Goal: Task Accomplishment & Management: Manage account settings

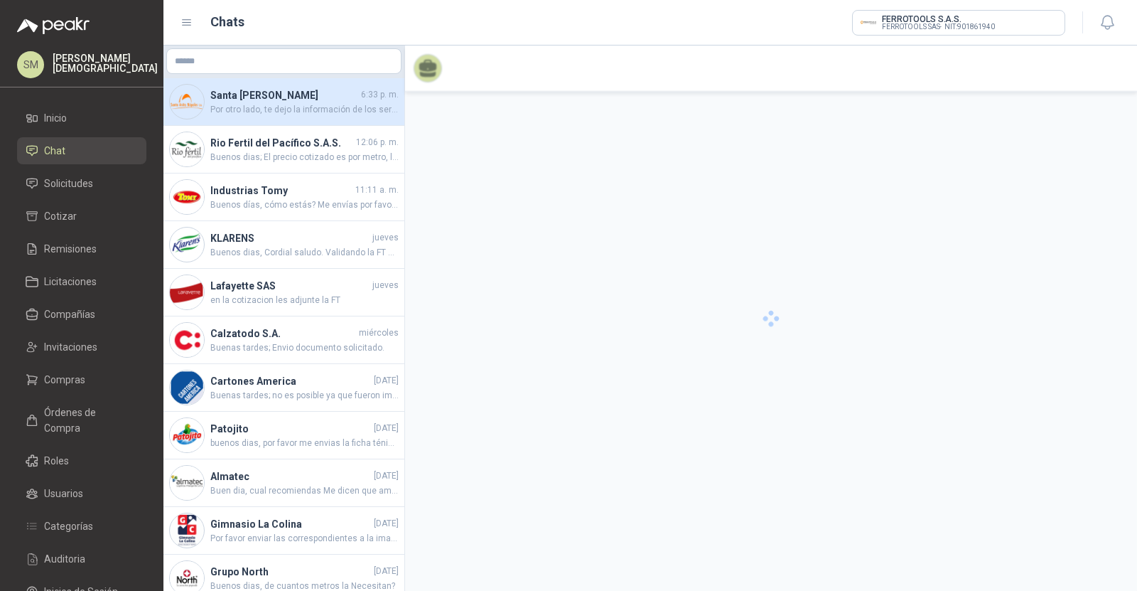
scroll to position [1720, 0]
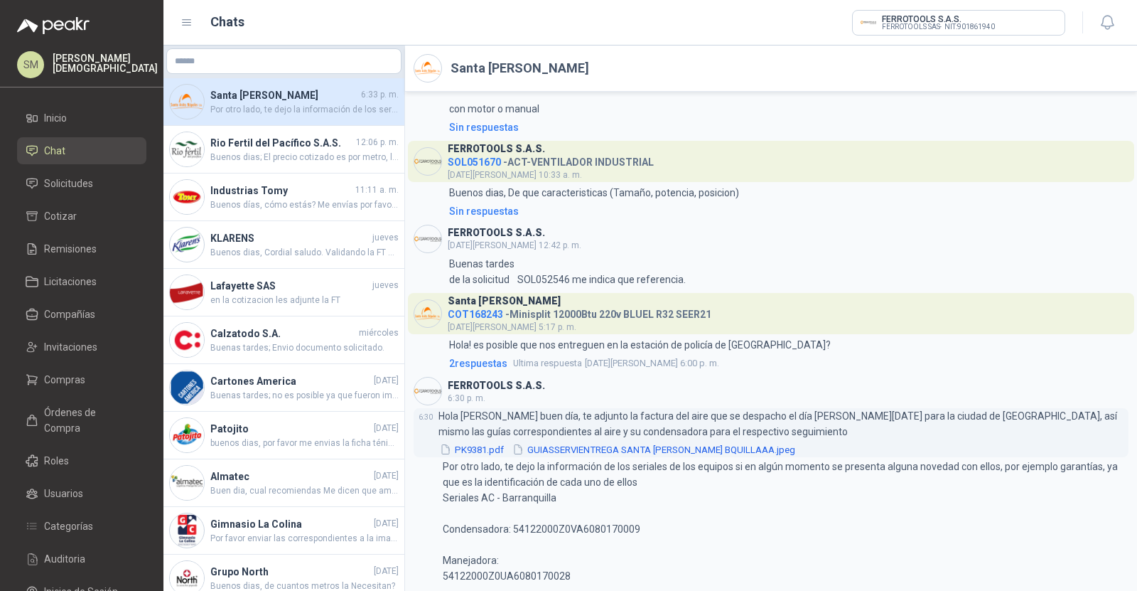
click at [483, 448] on button "PK9381.pdf" at bounding box center [472, 449] width 67 height 15
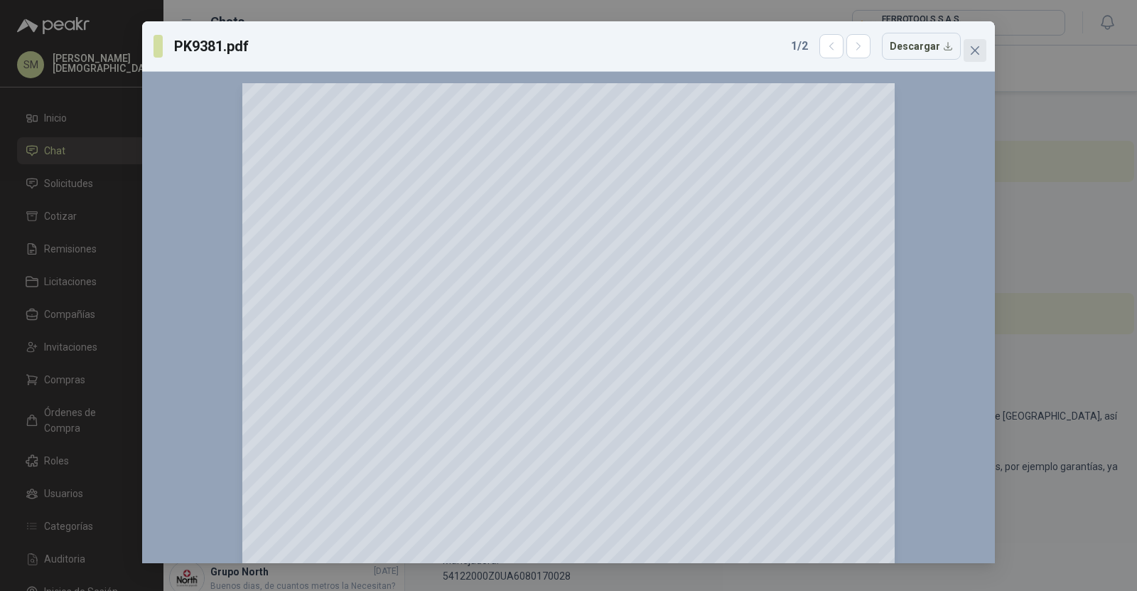
click at [978, 50] on icon "close" at bounding box center [975, 50] width 11 height 11
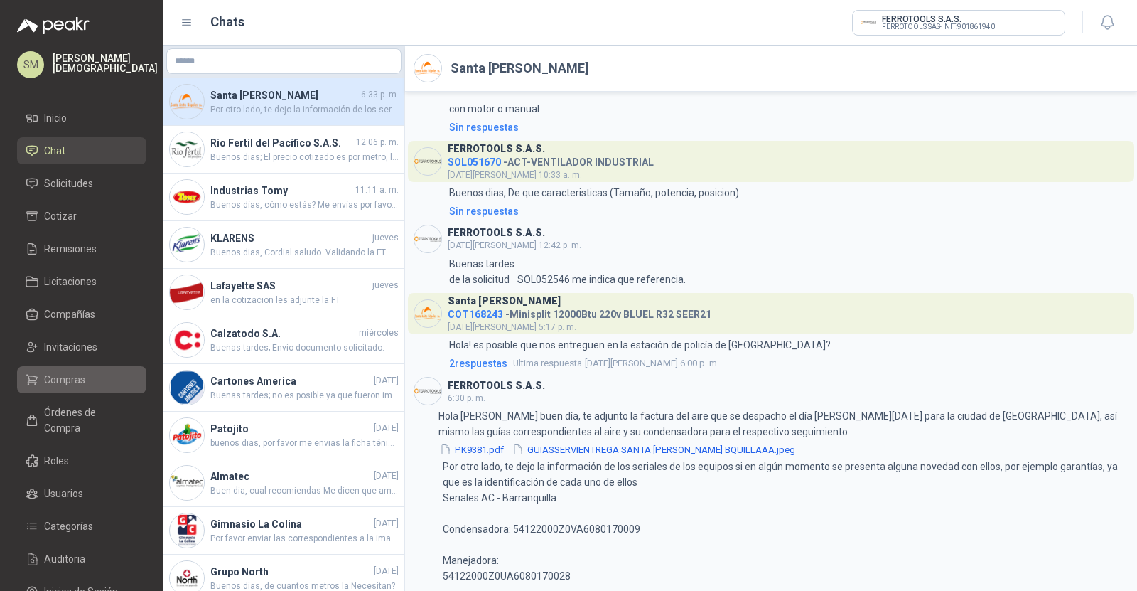
click at [98, 385] on li "Compras" at bounding box center [82, 380] width 112 height 16
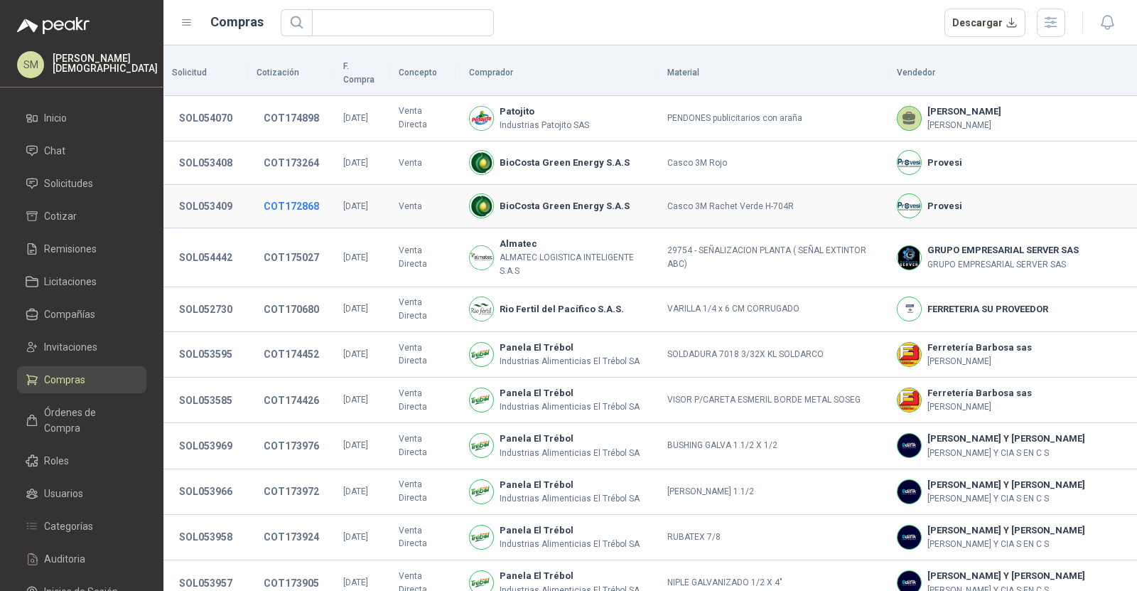
click at [294, 193] on button "COT172868" at bounding box center [292, 206] width 70 height 26
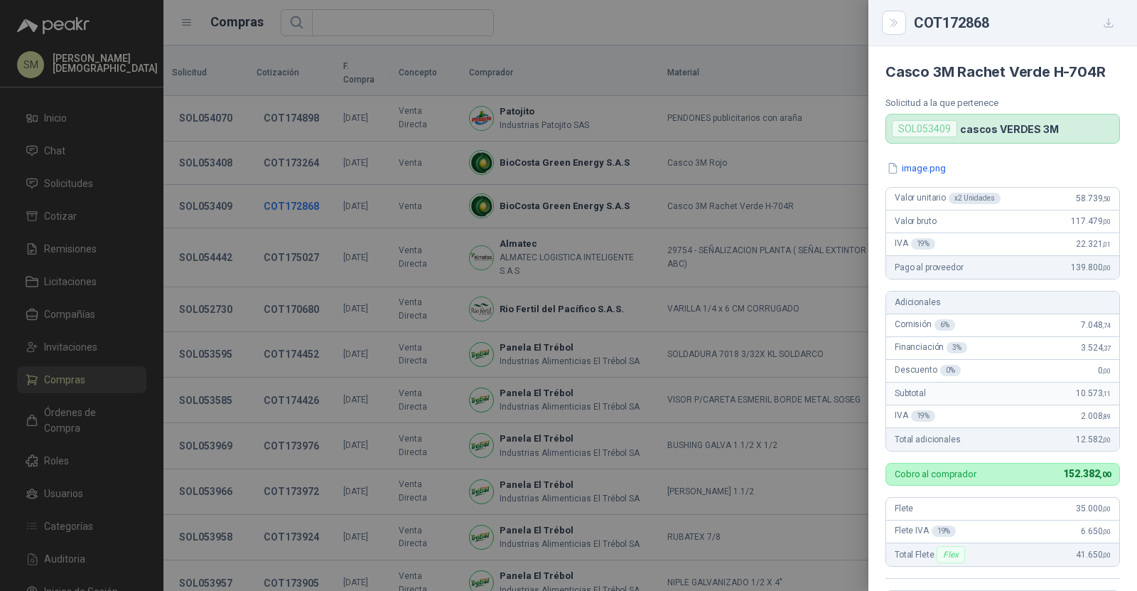
scroll to position [312, 0]
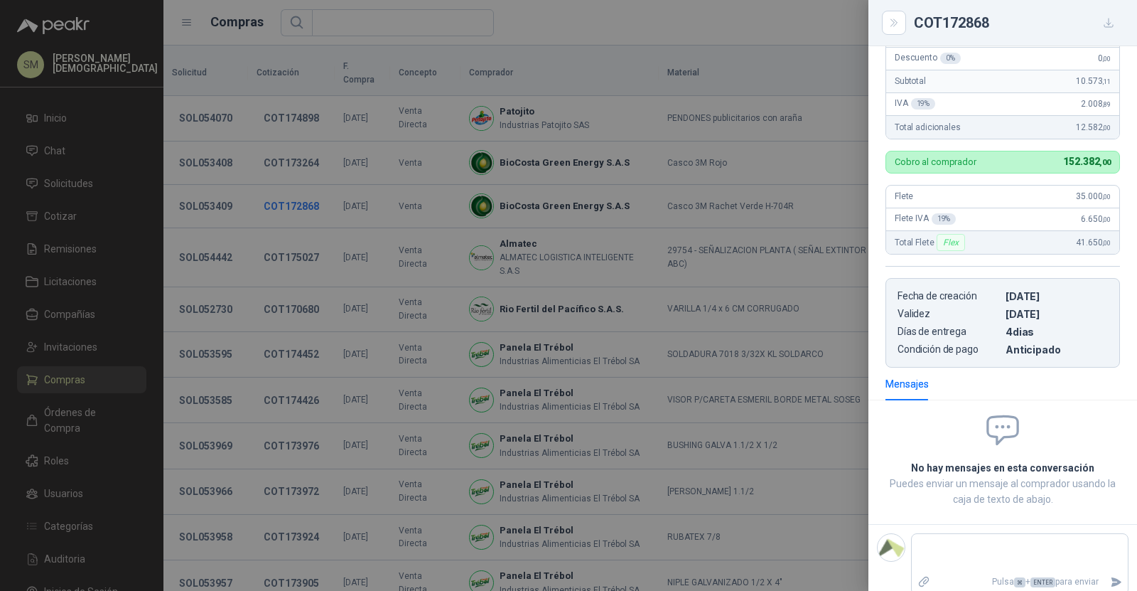
click at [294, 191] on div at bounding box center [568, 295] width 1137 height 591
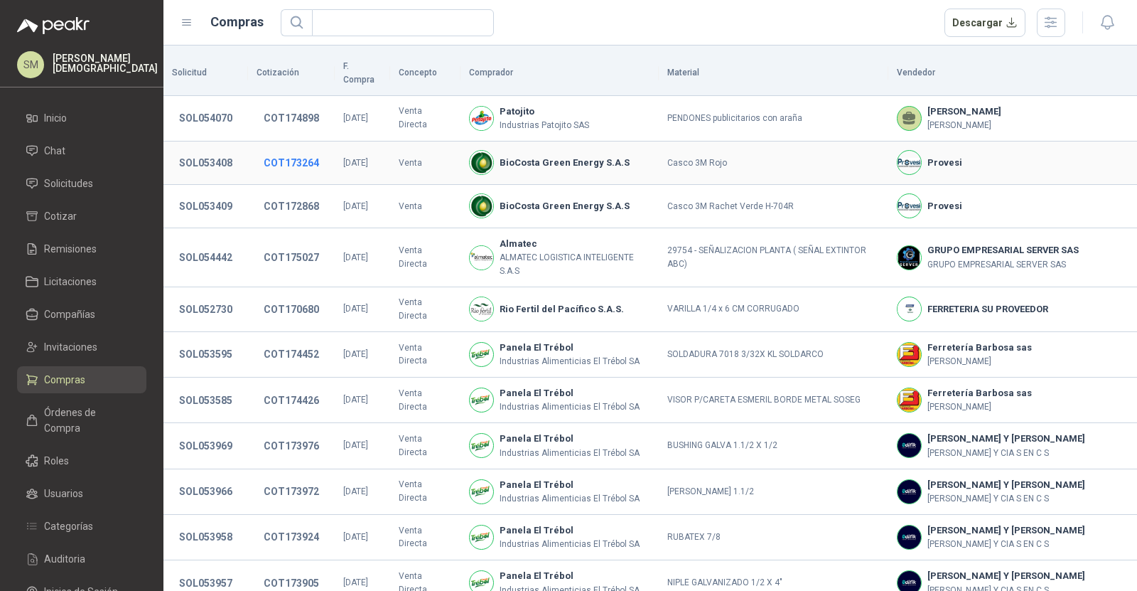
click at [294, 150] on button "COT173264" at bounding box center [292, 163] width 70 height 26
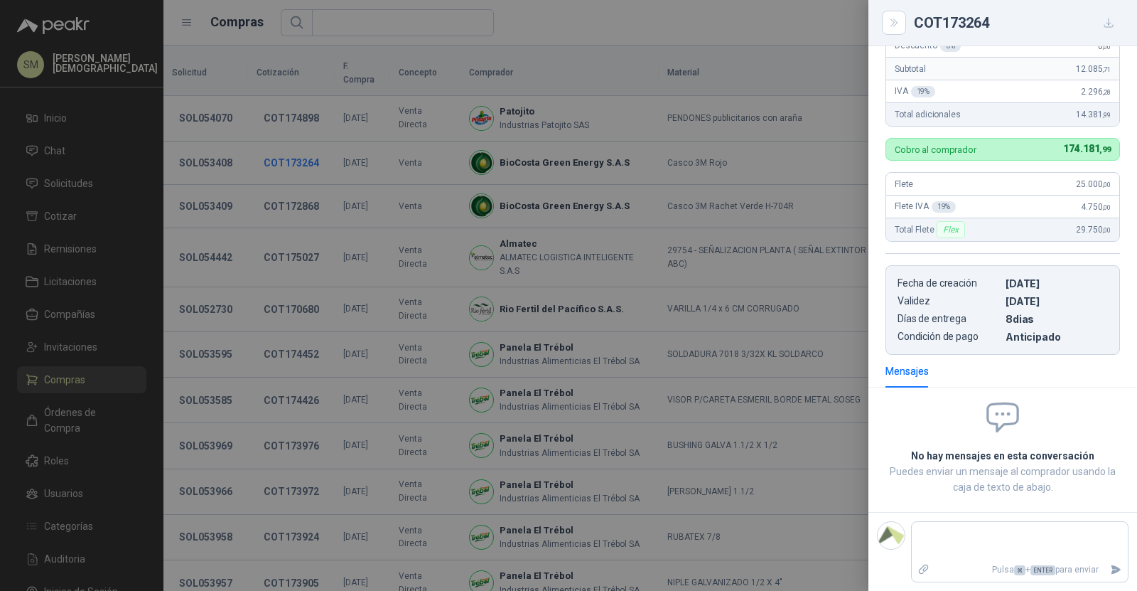
scroll to position [297, 0]
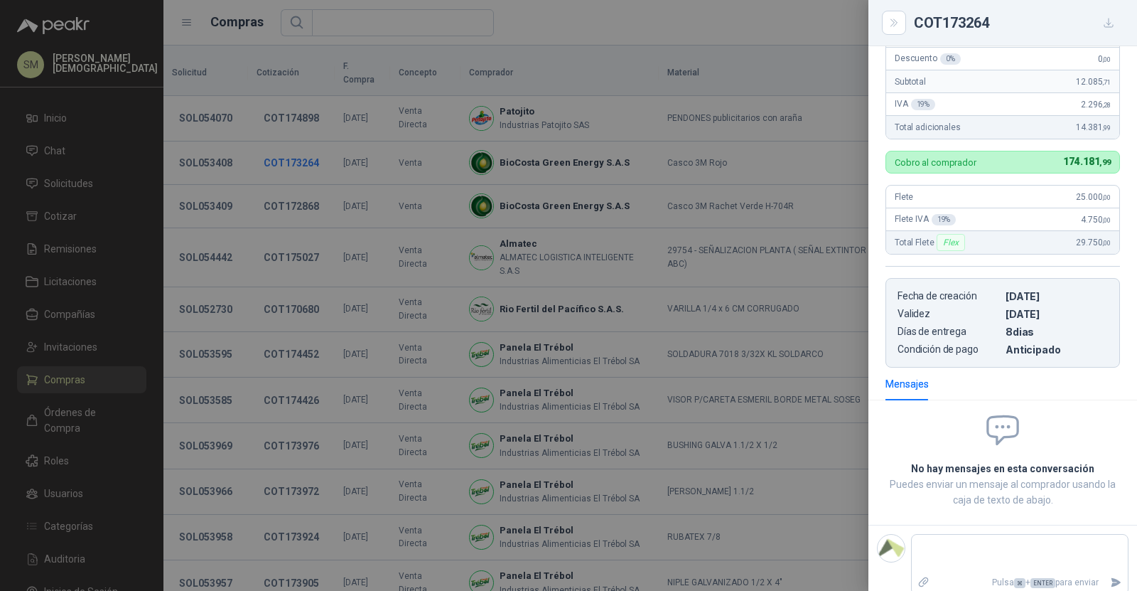
click at [294, 146] on div at bounding box center [568, 295] width 1137 height 591
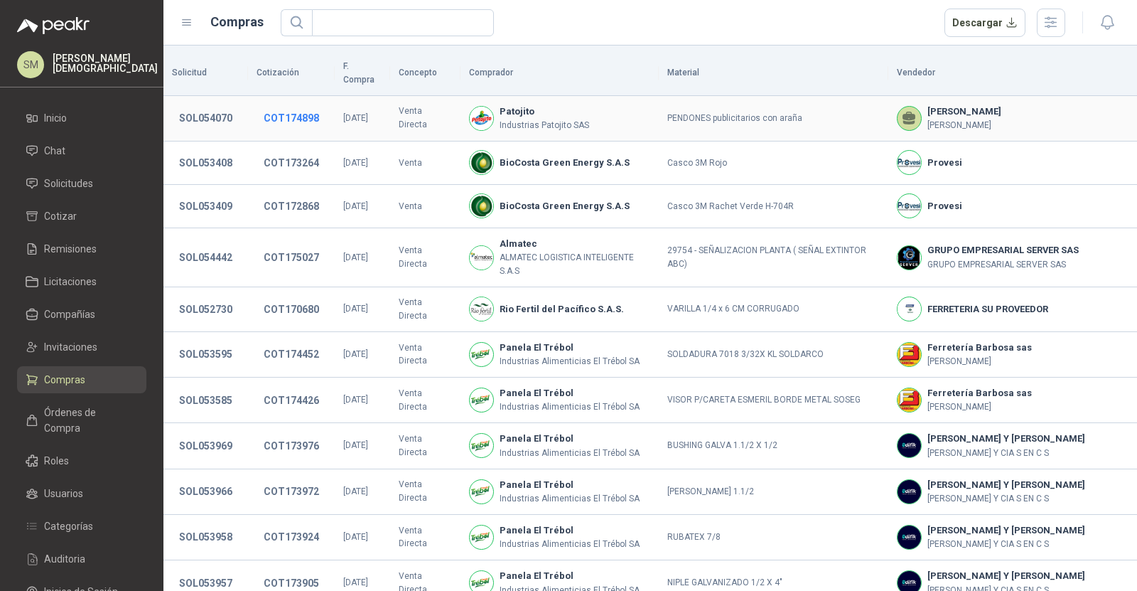
click at [296, 107] on button "COT174898" at bounding box center [292, 118] width 70 height 26
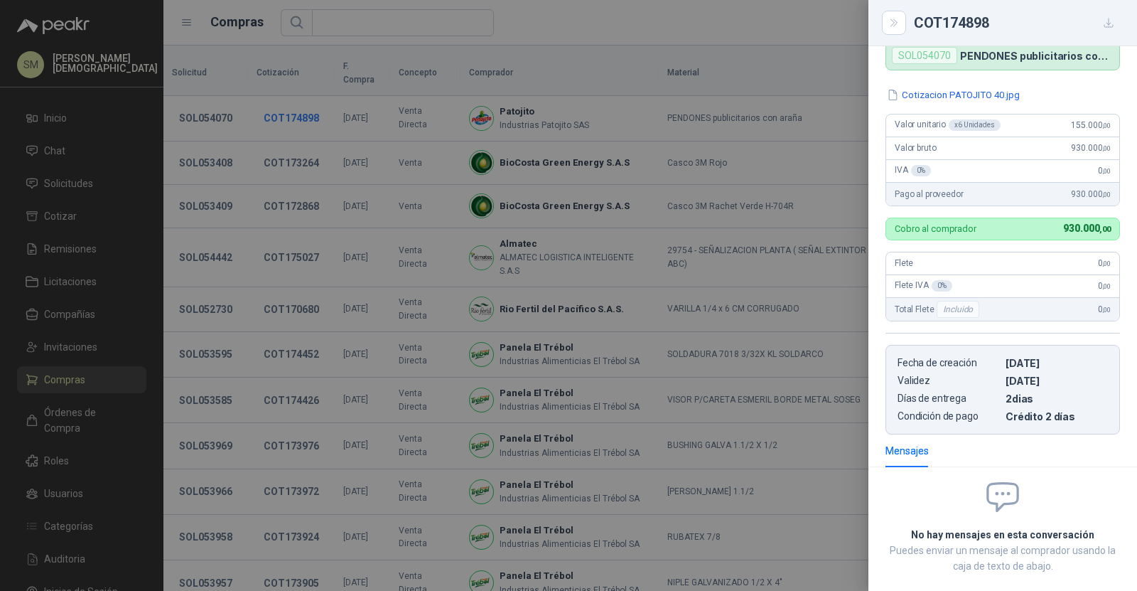
scroll to position [87, 0]
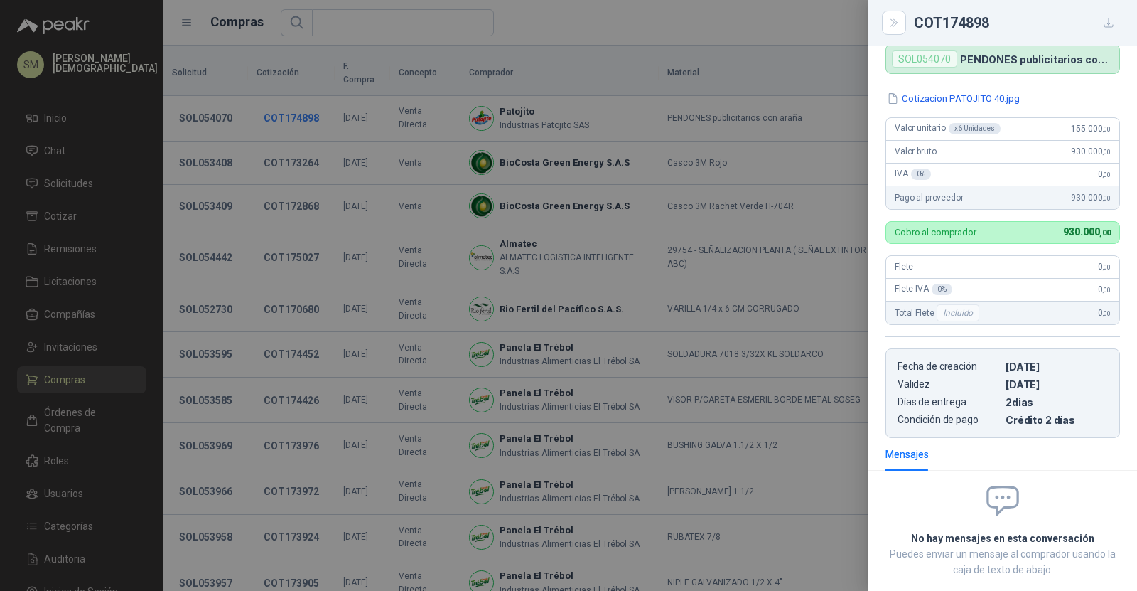
click at [296, 107] on div at bounding box center [568, 295] width 1137 height 591
